Goal: Information Seeking & Learning: Check status

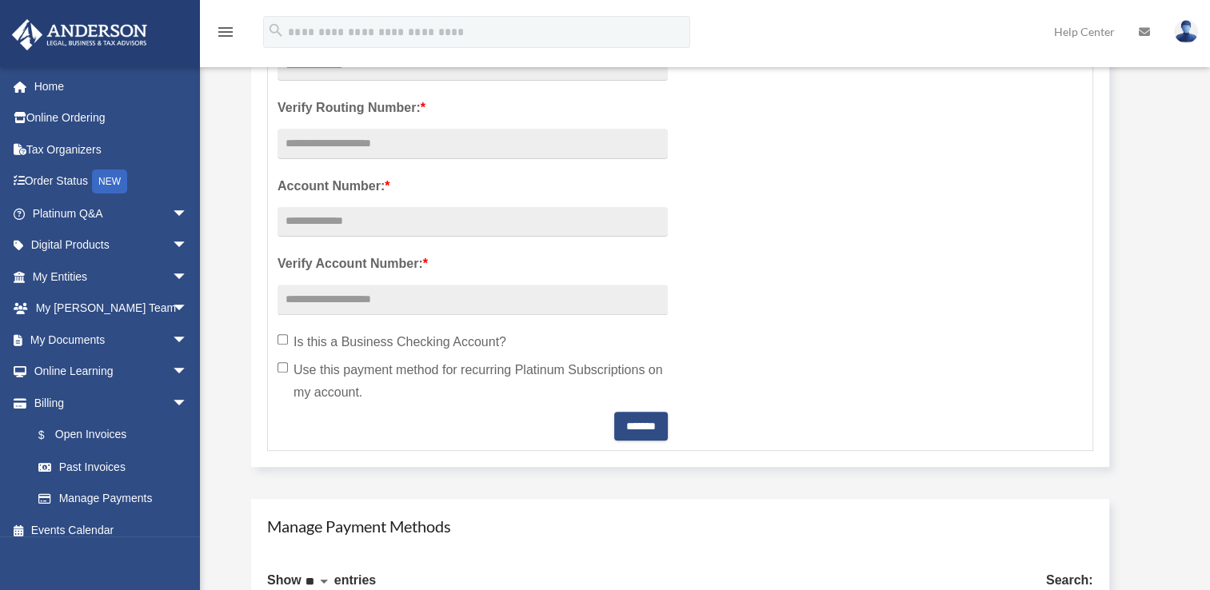
scroll to position [480, 0]
click at [106, 440] on link "$ Open Invoices" at bounding box center [117, 435] width 190 height 33
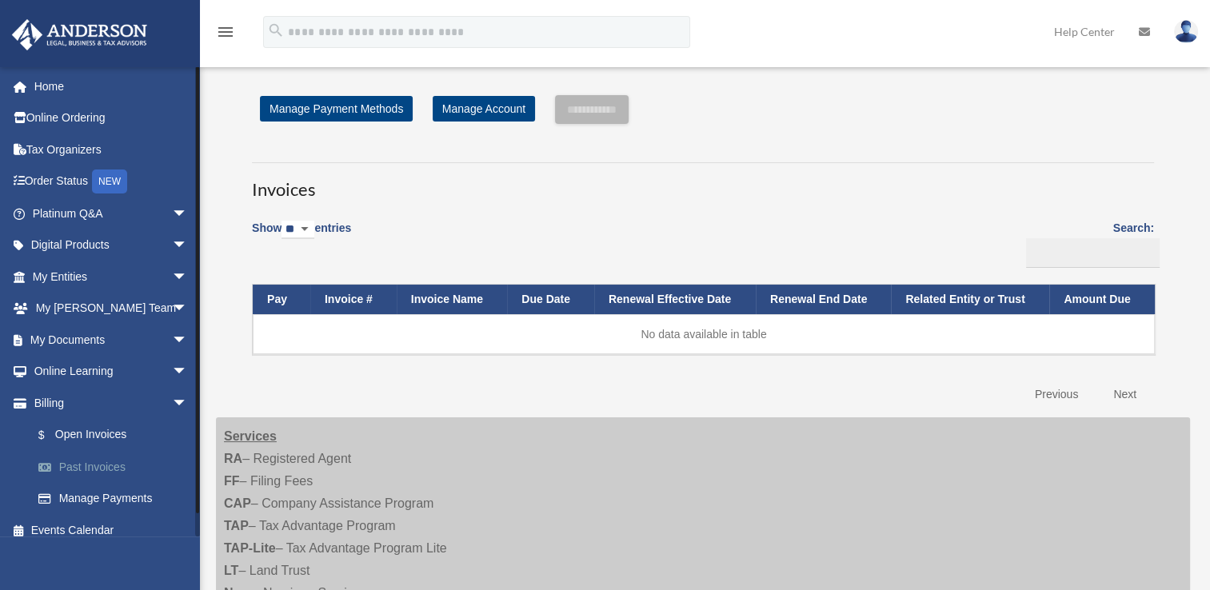
click at [118, 461] on link "Past Invoices" at bounding box center [117, 467] width 190 height 32
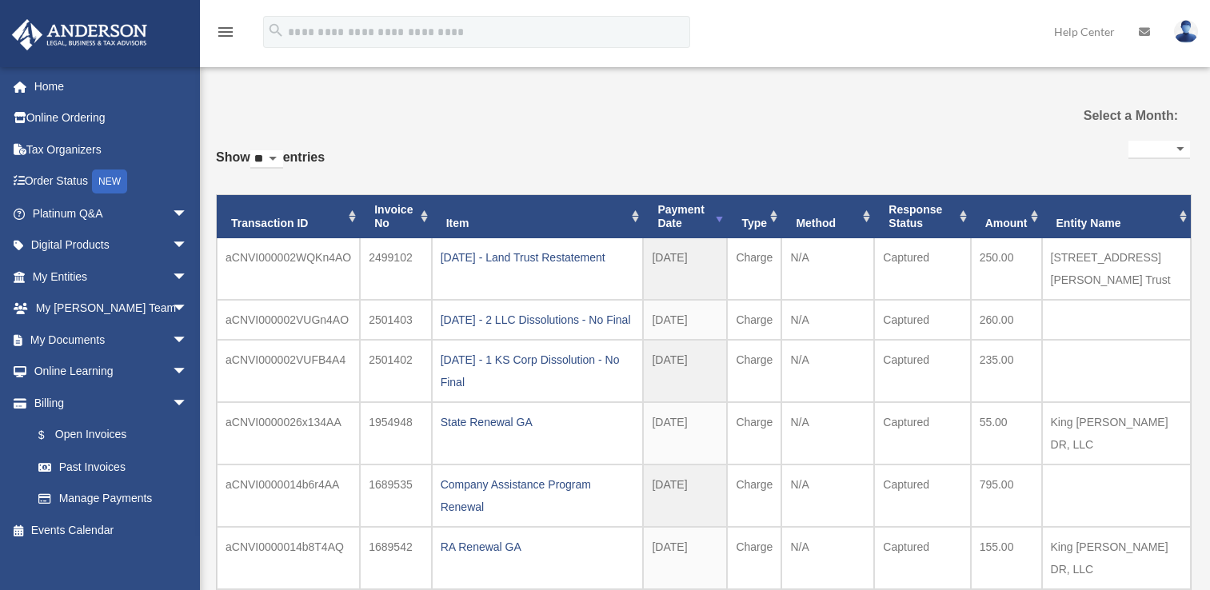
select select
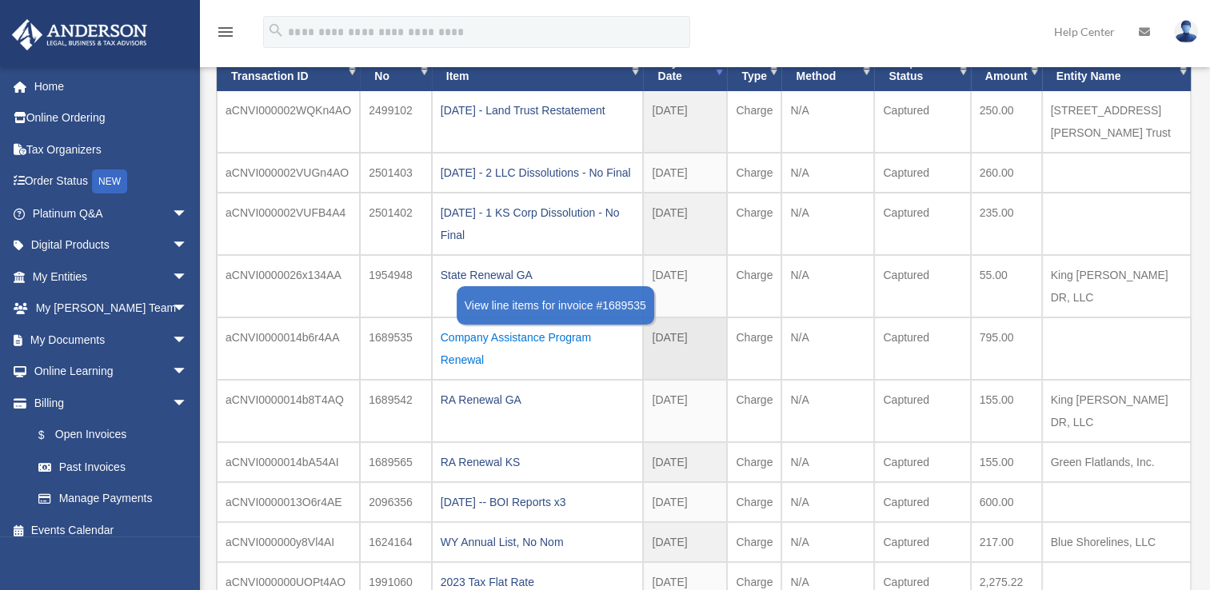
scroll to position [80, 0]
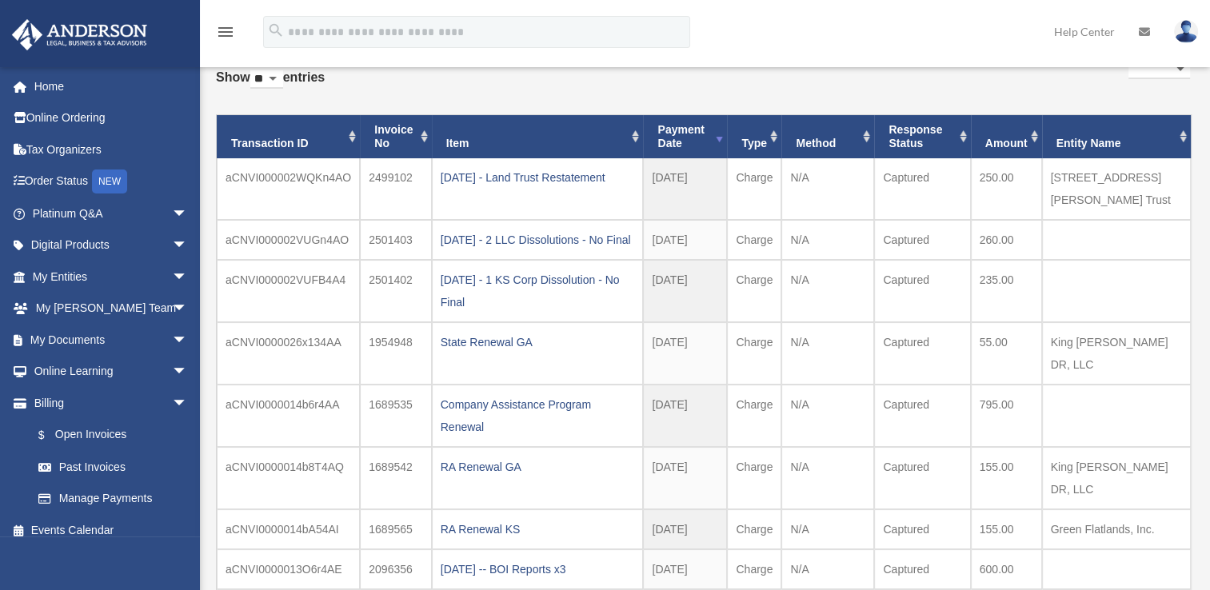
click at [569, 175] on div "[DATE] - Land Trust Restatement" at bounding box center [538, 177] width 194 height 22
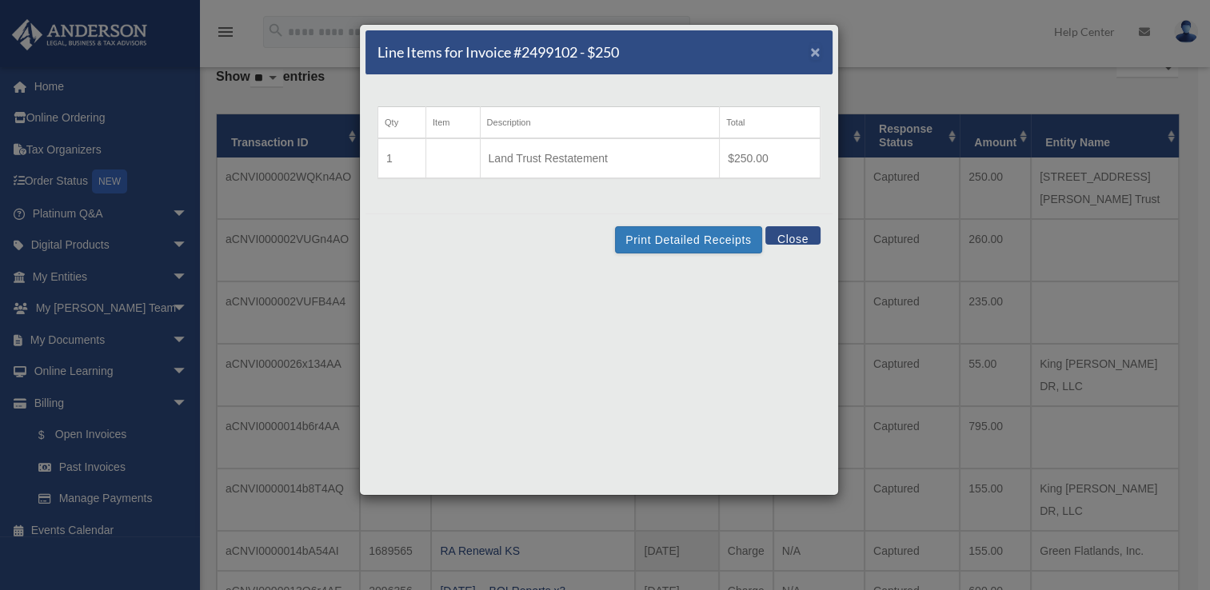
click at [820, 53] on span "×" at bounding box center [815, 51] width 10 height 18
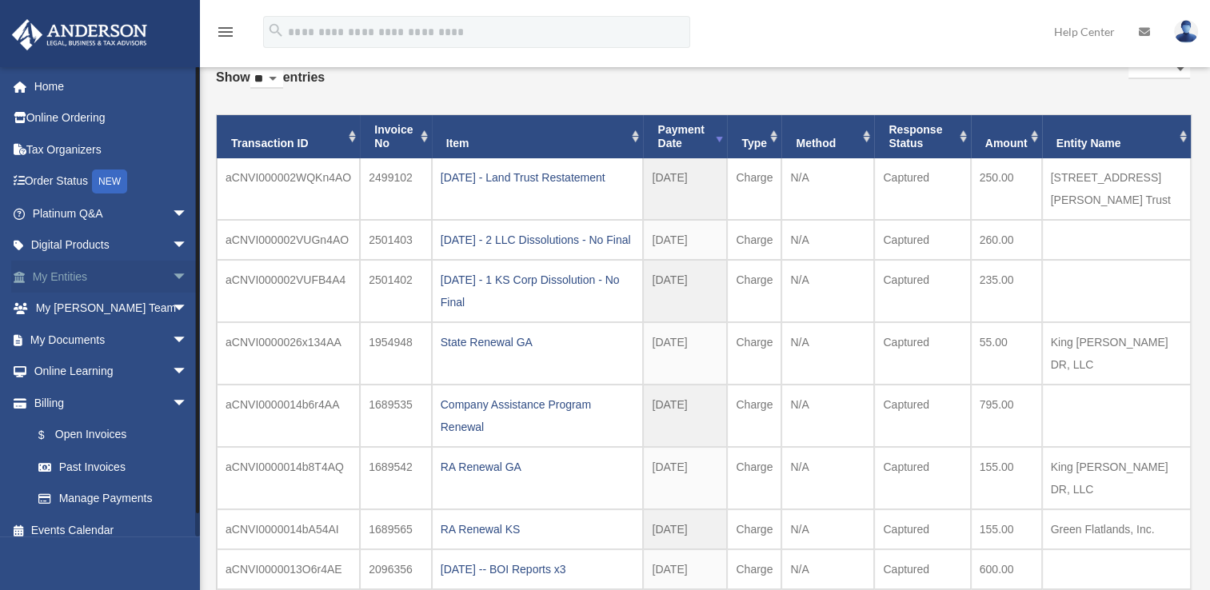
click at [67, 285] on link "My Entities arrow_drop_down" at bounding box center [111, 277] width 201 height 32
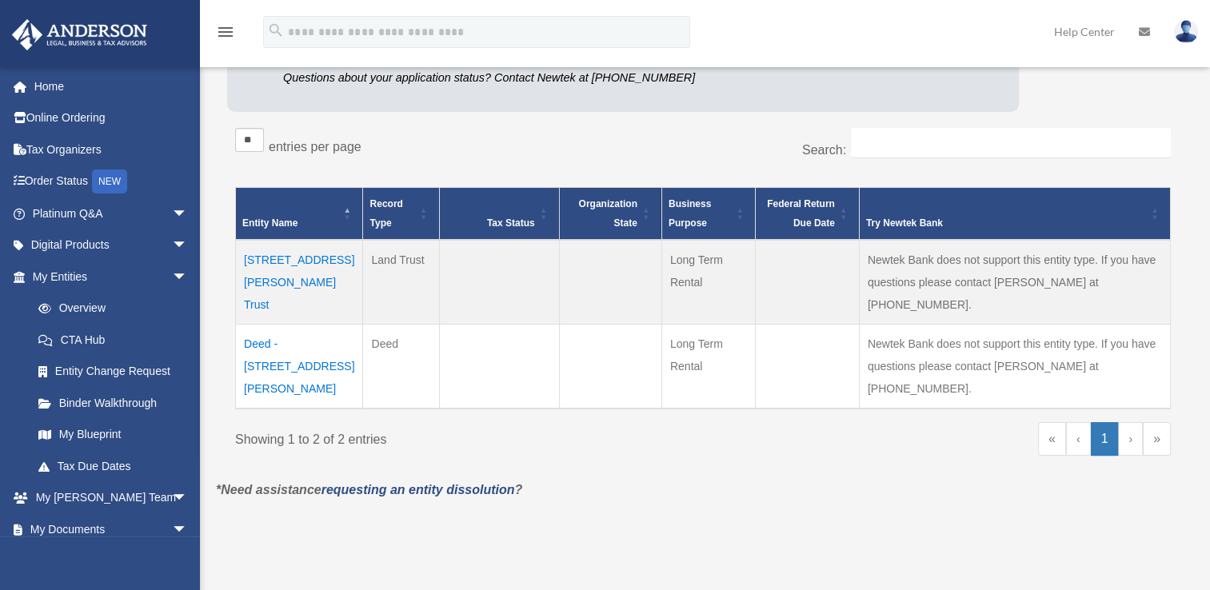
scroll to position [240, 0]
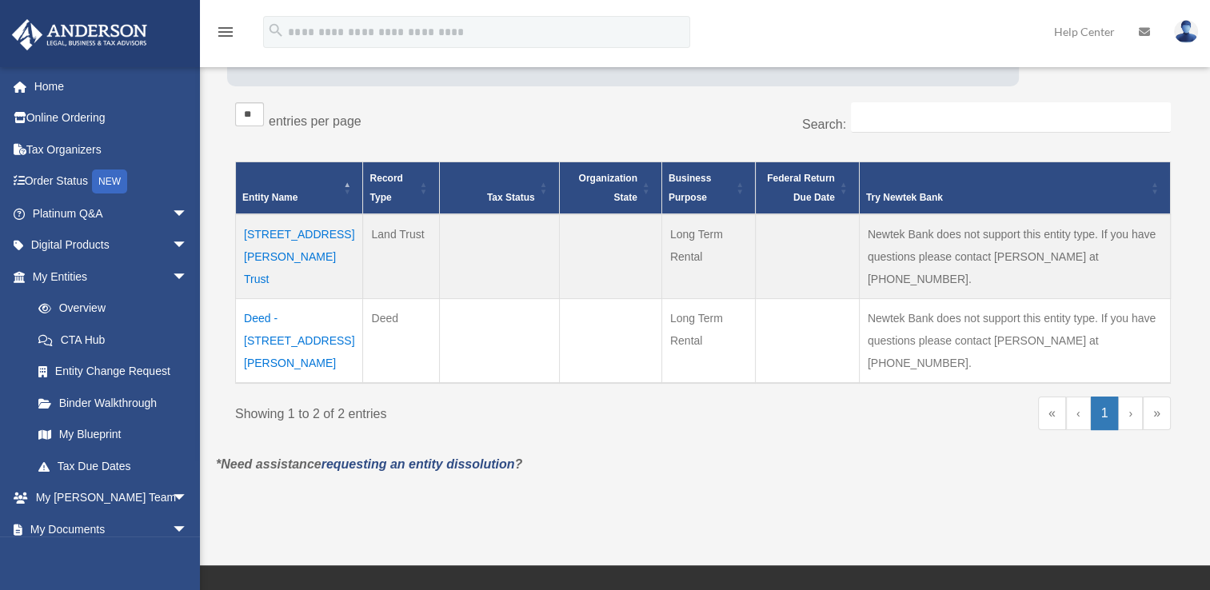
click at [302, 235] on td "6114 King William Drive Trust" at bounding box center [299, 256] width 127 height 85
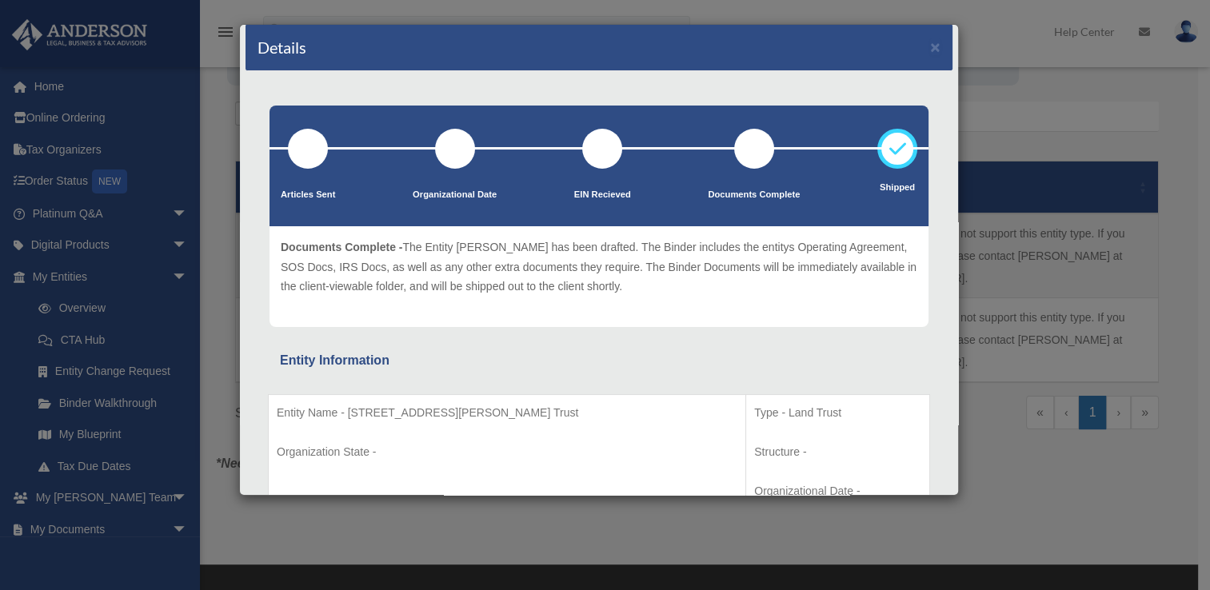
scroll to position [0, 0]
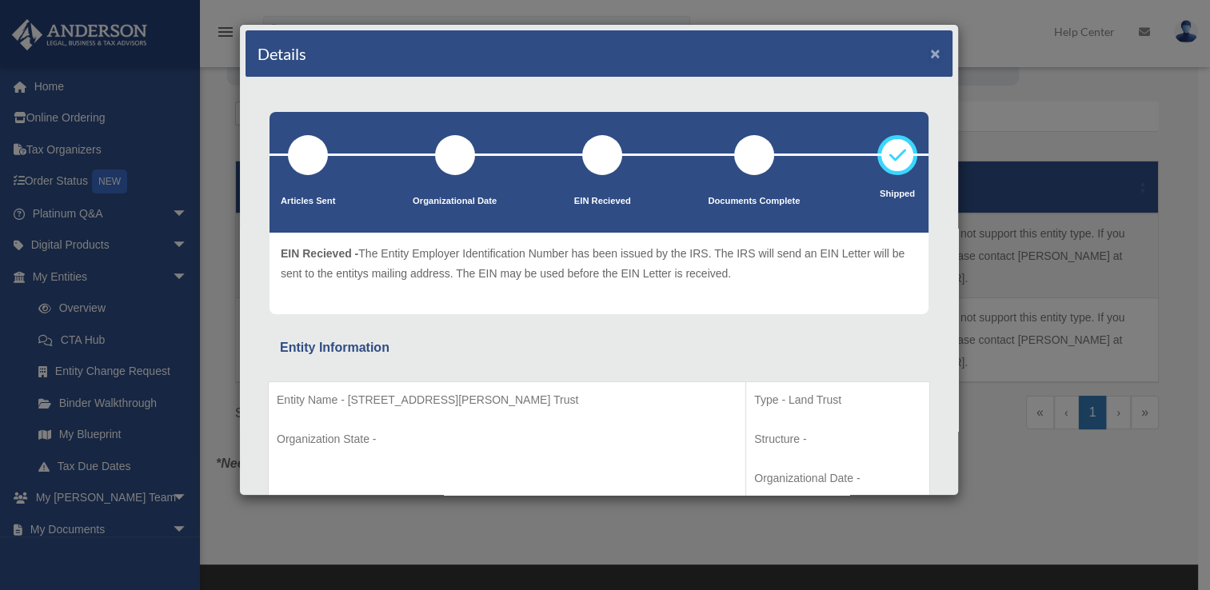
click at [930, 54] on button "×" at bounding box center [935, 53] width 10 height 17
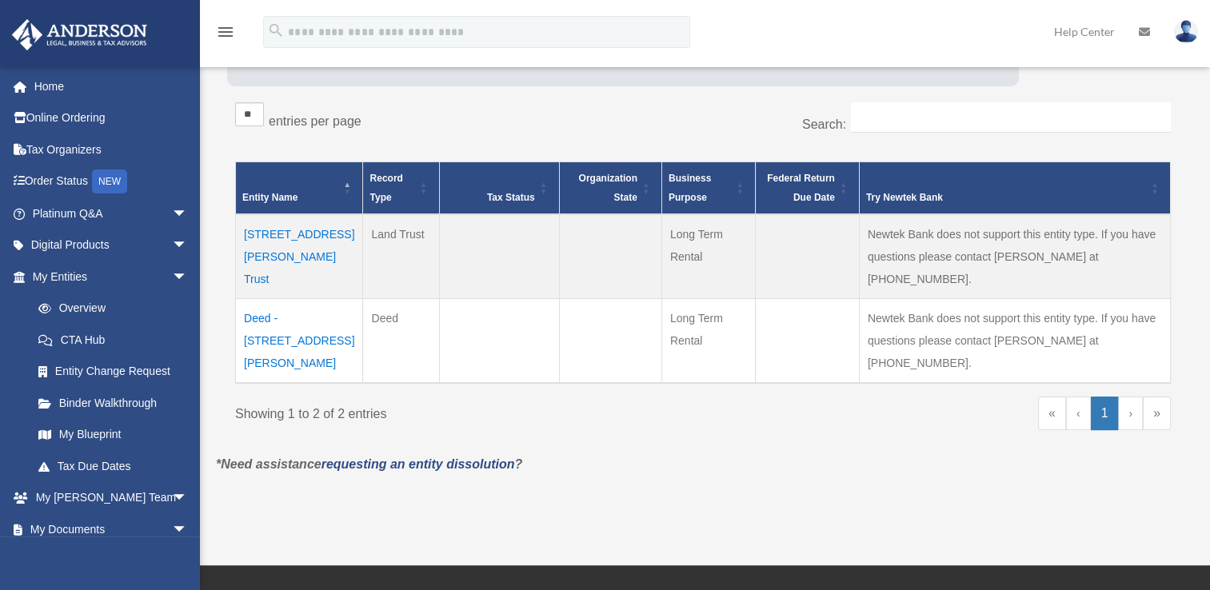
click at [298, 298] on td "Deed - 6114 King William Drive" at bounding box center [299, 340] width 127 height 85
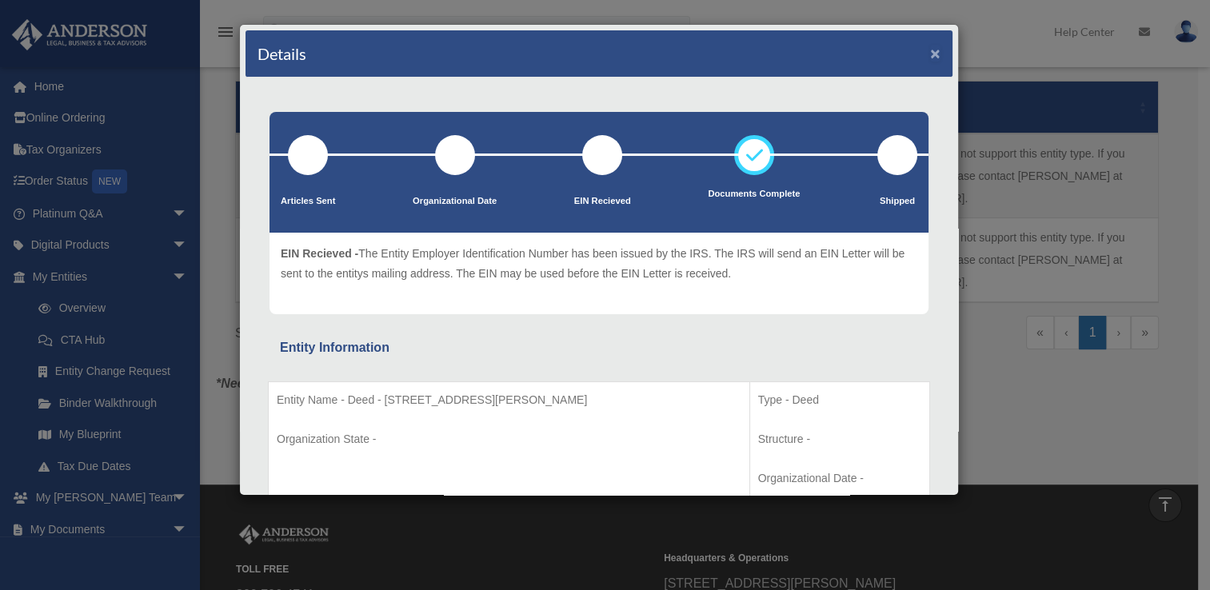
click at [930, 53] on button "×" at bounding box center [935, 53] width 10 height 17
